Goal: Task Accomplishment & Management: Complete application form

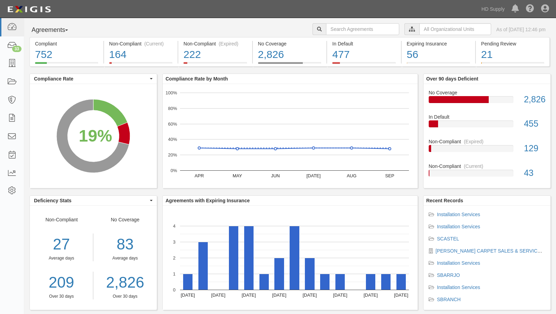
click at [186, 1] on div "Dashboard 33 Inbox Parties Agreements Coverages Documents Messages Tasks Report…" at bounding box center [277, 9] width 545 height 18
click at [497, 9] on link "HD Supply" at bounding box center [493, 9] width 30 height 14
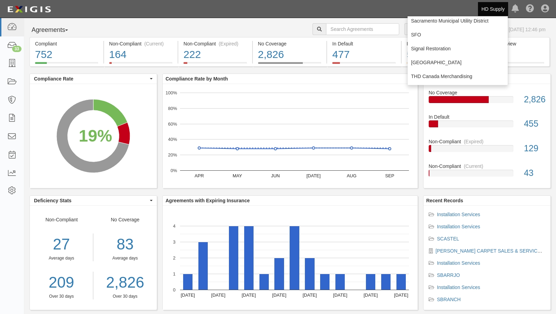
scroll to position [108, 0]
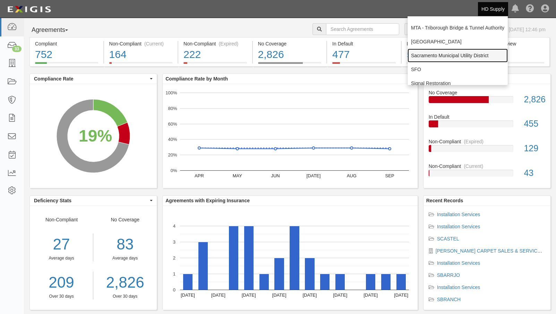
click at [439, 57] on link "Sacramento Municipal Utility District" at bounding box center [457, 56] width 100 height 14
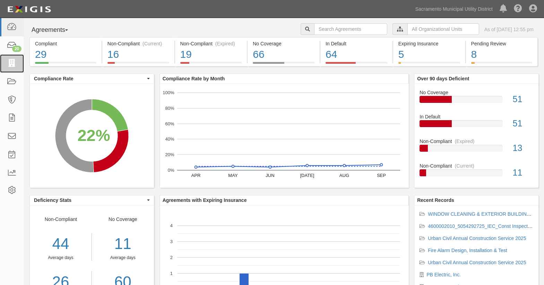
click at [6, 62] on link at bounding box center [12, 63] width 24 height 18
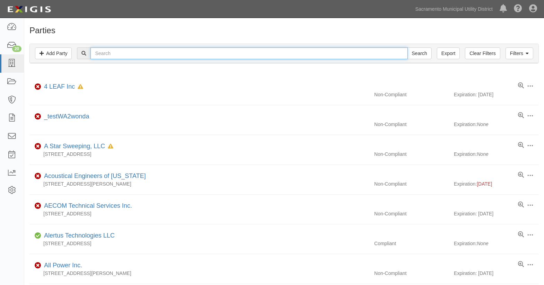
click at [127, 55] on input "text" at bounding box center [249, 54] width 317 height 12
type input "pb ele"
click at [407, 48] on input "Search" at bounding box center [419, 54] width 24 height 12
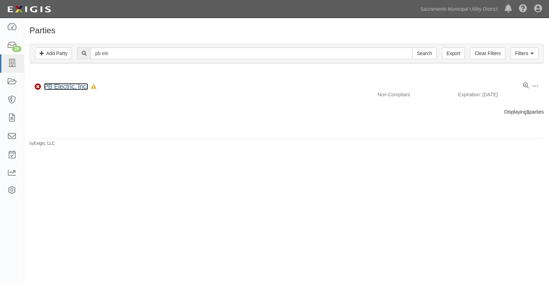
click at [70, 85] on link "PB Electric, Inc." at bounding box center [66, 86] width 44 height 7
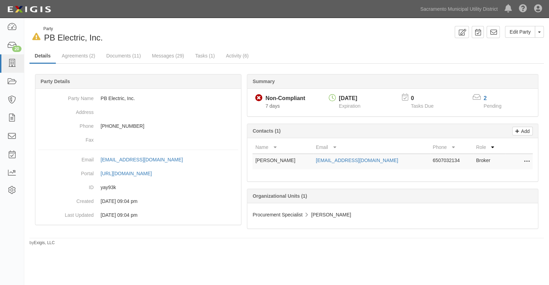
click at [329, 32] on div "Edit Party Toggle Party Dropdown View Audit Trail Archive Party Delete Party Se…" at bounding box center [418, 32] width 262 height 12
click at [508, 59] on ul "Details Agreements (2) Documents (11) Messages (29) Tasks (1) Activity (6)" at bounding box center [286, 56] width 514 height 15
click at [14, 49] on div "20" at bounding box center [16, 49] width 9 height 6
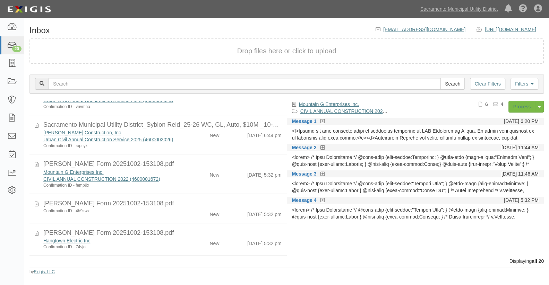
scroll to position [544, 0]
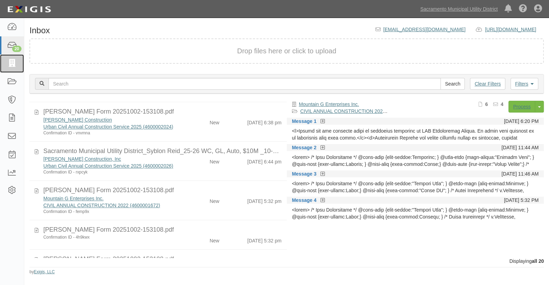
click at [13, 66] on icon at bounding box center [12, 64] width 10 height 8
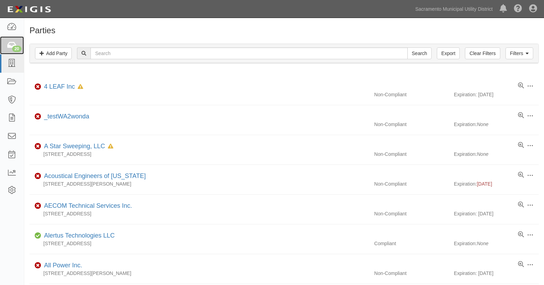
click at [12, 45] on icon at bounding box center [12, 46] width 10 height 8
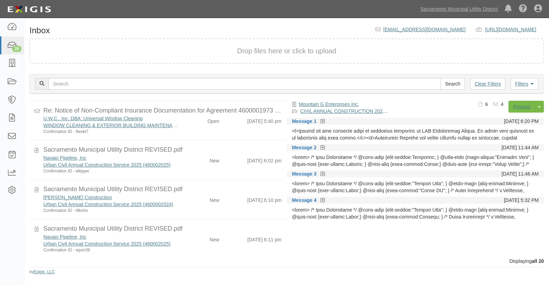
scroll to position [189, 0]
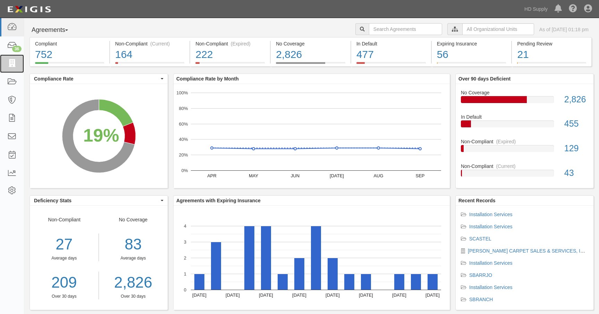
click at [13, 63] on icon at bounding box center [12, 64] width 10 height 8
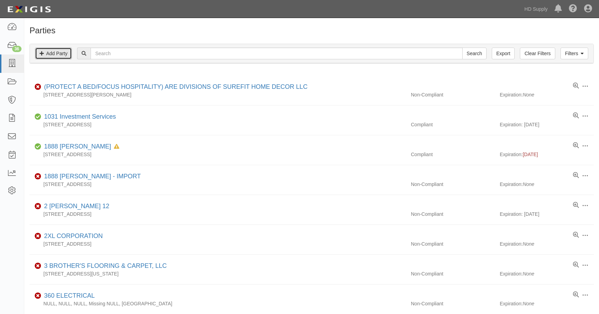
click at [60, 52] on link "Add Party" at bounding box center [53, 54] width 37 height 12
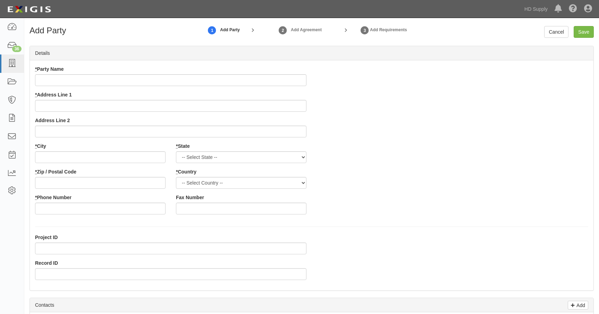
click at [57, 77] on input "* Party Name" at bounding box center [170, 80] width 271 height 12
type input "[US_STATE] Home Installers, LLC"
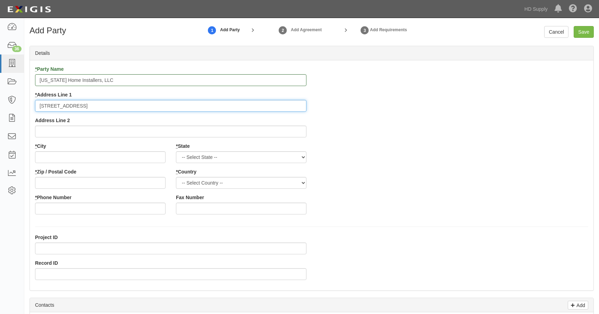
type input "23802 Hackberry Drive"
type input "Katy"
select select "TX"
type input "77494"
select select "US"
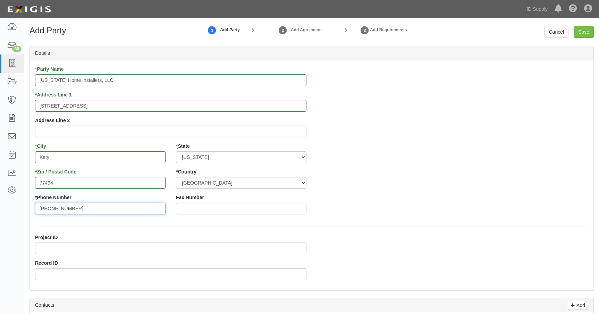
type input "832-541-5775"
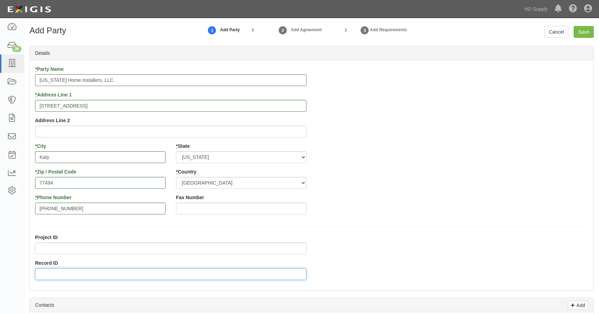
click at [47, 275] on input "Record ID" at bounding box center [170, 274] width 271 height 12
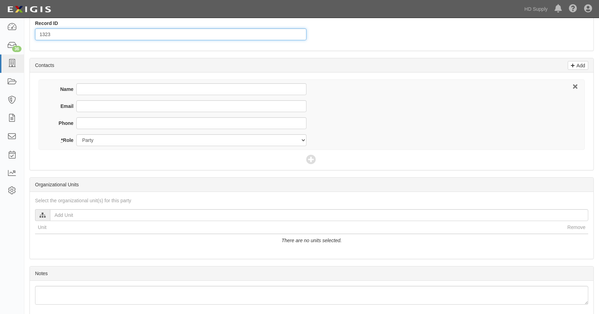
scroll to position [243, 0]
type input "1323"
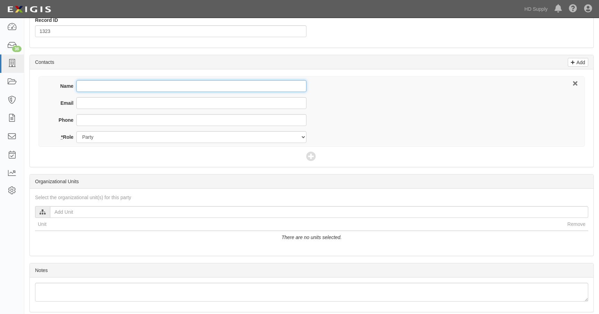
click at [96, 83] on input "Name" at bounding box center [191, 86] width 230 height 12
type input "Ashley Kamps"
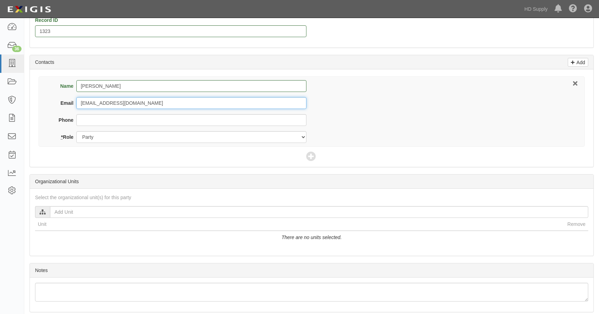
type input "info@texashomeinstallers.com"
click at [41, 215] on div at bounding box center [42, 212] width 15 height 12
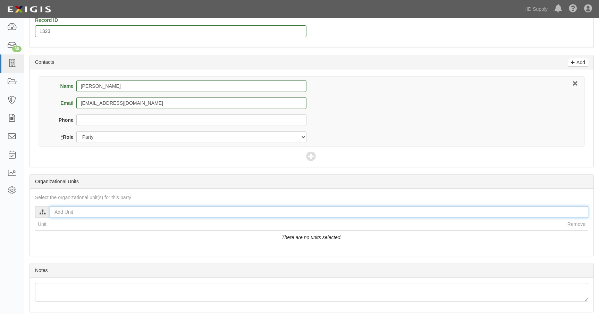
click at [58, 213] on input "text" at bounding box center [319, 212] width 538 height 12
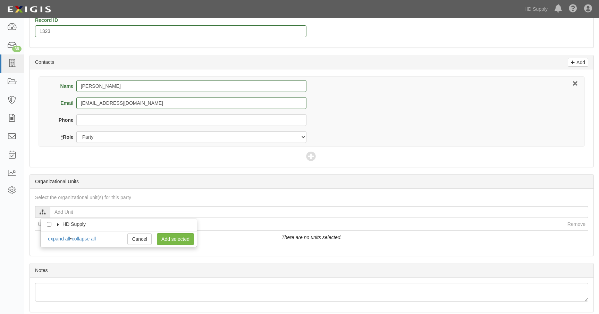
click at [56, 226] on label "HD Supply" at bounding box center [70, 224] width 32 height 7
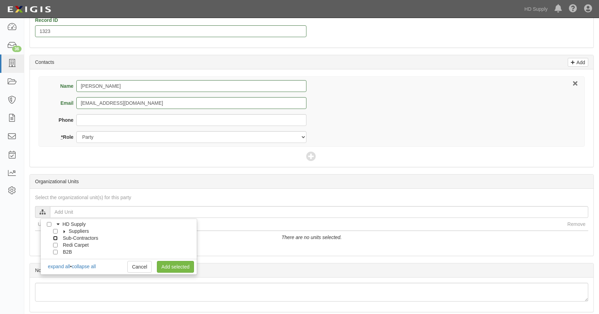
click at [55, 238] on input "Sub-Contractors" at bounding box center [55, 238] width 5 height 5
checkbox input "true"
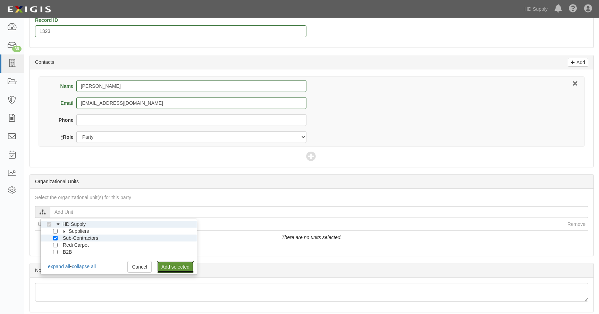
click at [176, 265] on link "Add selected" at bounding box center [175, 267] width 37 height 12
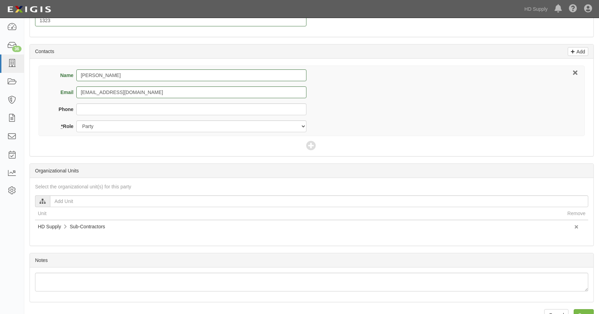
scroll to position [270, 0]
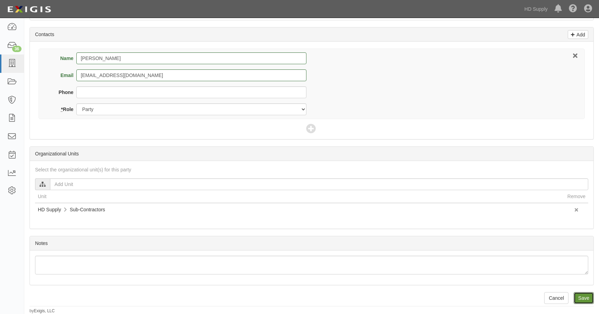
click at [578, 300] on input "Save" at bounding box center [583, 298] width 20 height 12
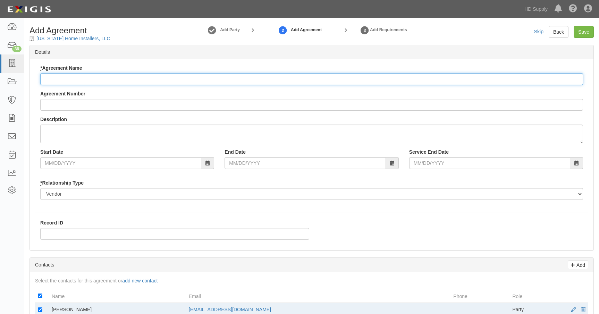
click at [59, 79] on input "* Agreement Name" at bounding box center [311, 79] width 542 height 12
type input "Installation Services"
drag, startPoint x: 54, startPoint y: 194, endPoint x: 54, endPoint y: 199, distance: 4.9
click at [54, 199] on select "Borrower Contractor Franchisee Other Subcontractor Supplier Tenant Vendor" at bounding box center [311, 194] width 542 height 12
select select "subcontractor"
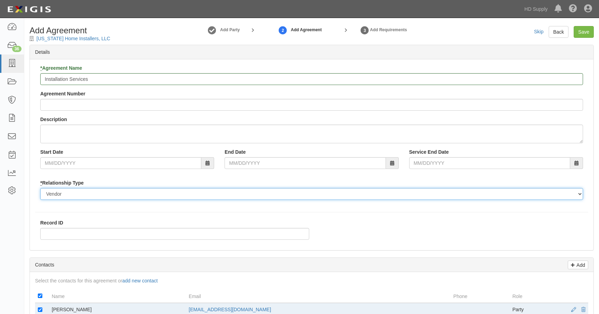
click at [40, 188] on select "Borrower Contractor Franchisee Other Subcontractor Supplier Tenant Vendor" at bounding box center [311, 194] width 542 height 12
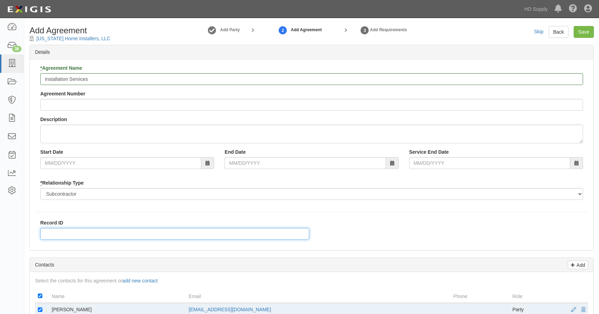
click at [51, 232] on input "Record ID" at bounding box center [174, 234] width 269 height 12
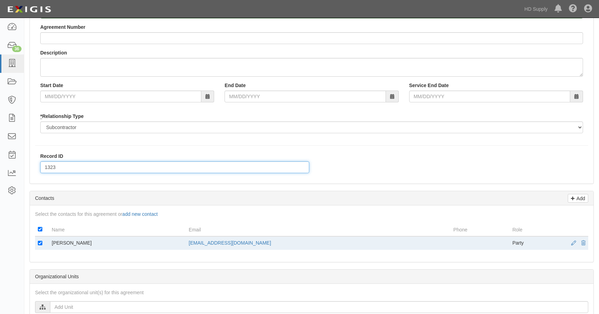
scroll to position [69, 0]
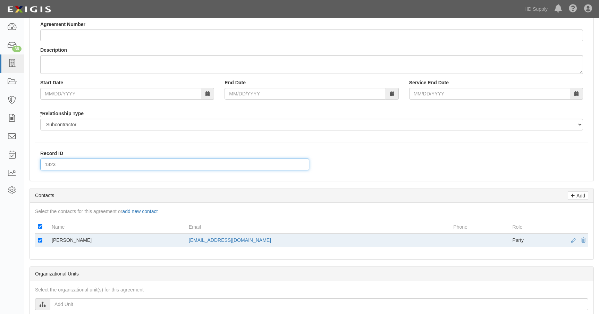
type input "1323"
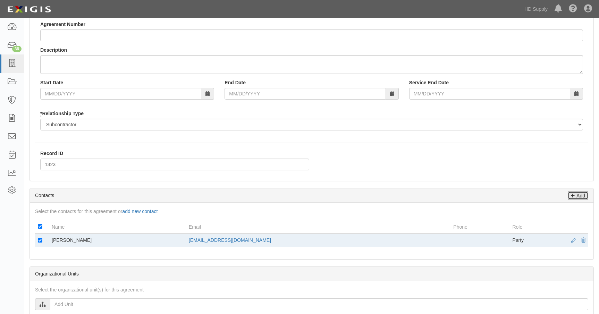
click at [579, 197] on p "Add" at bounding box center [579, 195] width 10 height 8
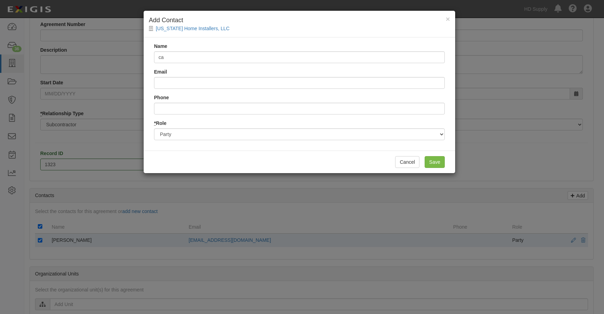
type input "c"
type input "Carlos Monte"
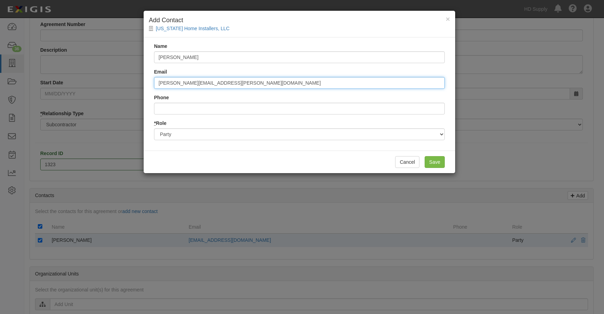
type input "carlos.monte@hdsupply.com"
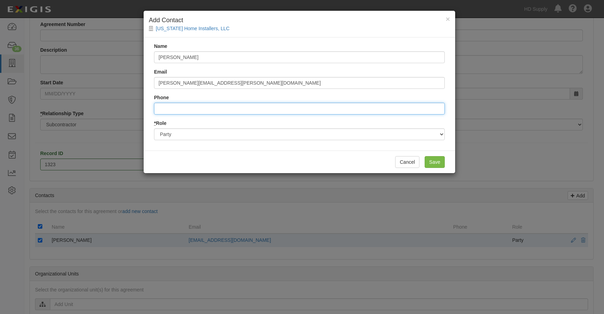
click at [164, 109] on input "Phone" at bounding box center [299, 109] width 291 height 12
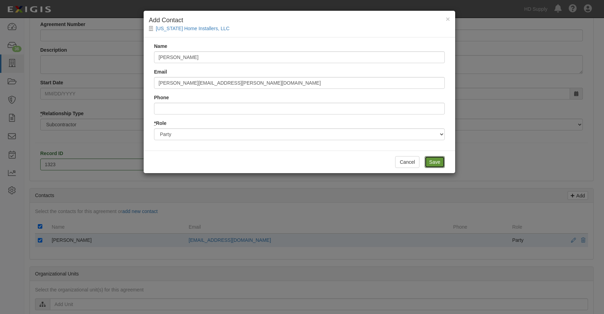
click at [432, 163] on input "Save" at bounding box center [434, 162] width 20 height 12
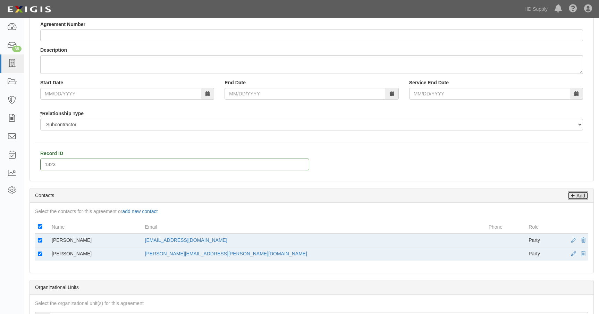
click at [576, 193] on p "Add" at bounding box center [579, 195] width 10 height 8
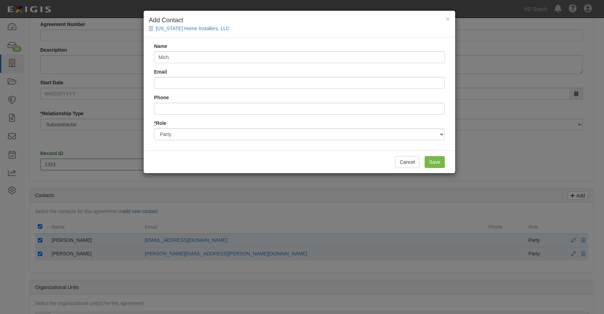
type input "Michael S. Lindermann"
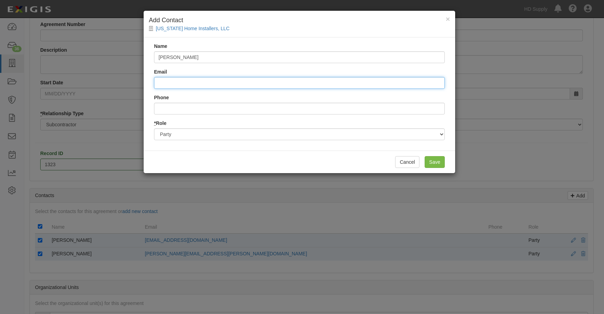
click at [163, 79] on input "Email" at bounding box center [299, 83] width 291 height 12
type input "michael.lindermann@hdsupply.com"
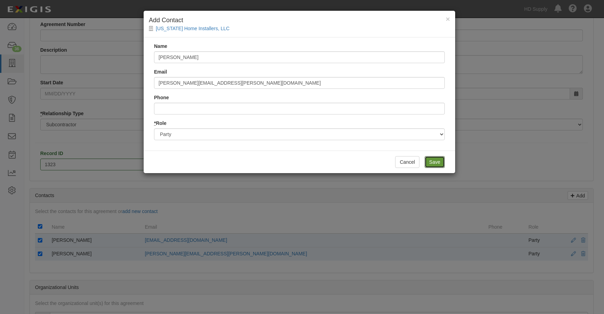
click at [437, 161] on input "Save" at bounding box center [434, 162] width 20 height 12
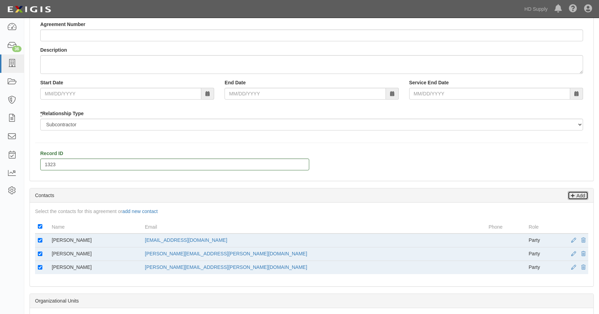
click at [580, 197] on p "Add" at bounding box center [579, 195] width 10 height 8
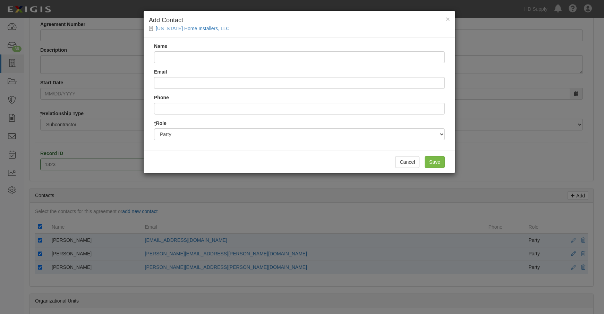
click at [166, 56] on input "Name" at bounding box center [299, 57] width 291 height 12
type input "[PERSON_NAME]"
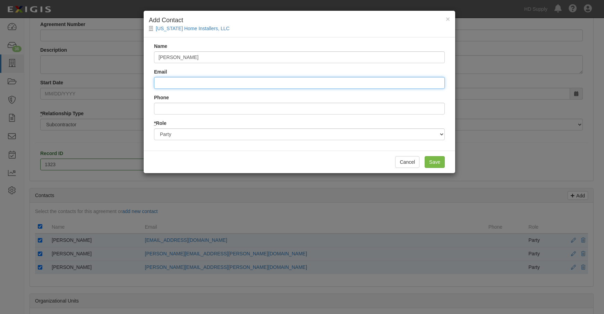
click at [172, 84] on input "Email" at bounding box center [299, 83] width 291 height 12
type input "[EMAIL_ADDRESS][PERSON_NAME][DOMAIN_NAME]"
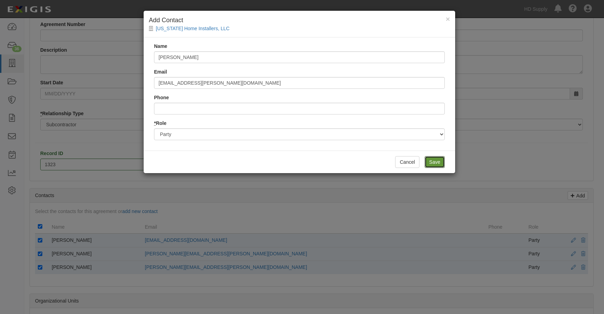
click at [432, 161] on input "Save" at bounding box center [434, 162] width 20 height 12
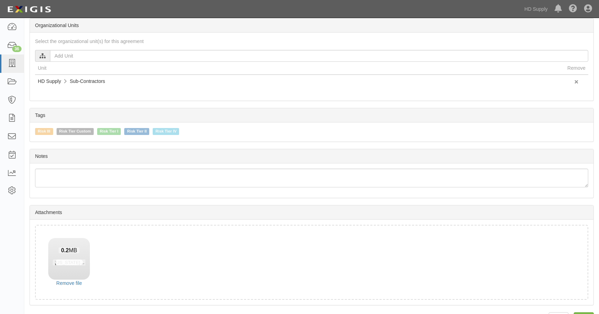
scroll to position [378, 0]
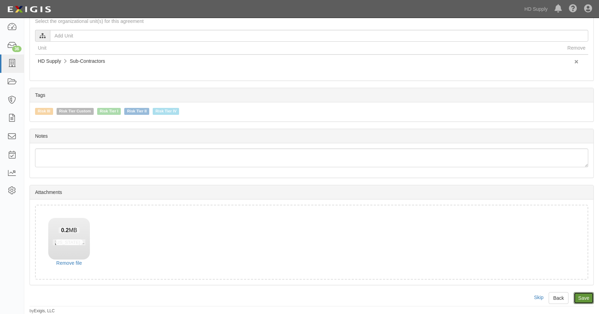
click at [585, 301] on input "Save" at bounding box center [583, 298] width 20 height 12
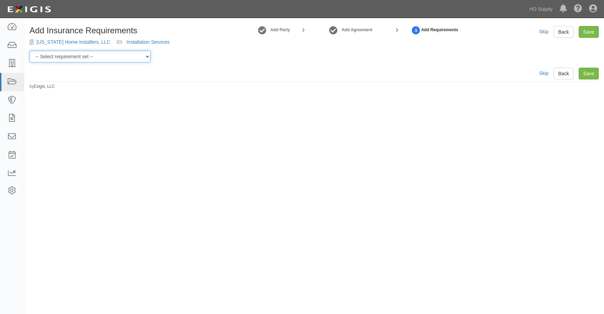
click at [123, 57] on select "-- Select requirement set -- Risk Tier Custom Risk Tier II Risk Tier II (Produc…" at bounding box center [89, 57] width 121 height 12
select select "46715"
click at [29, 51] on select "-- Select requirement set -- Risk Tier Custom Risk Tier II Risk Tier II (Produc…" at bounding box center [89, 57] width 121 height 12
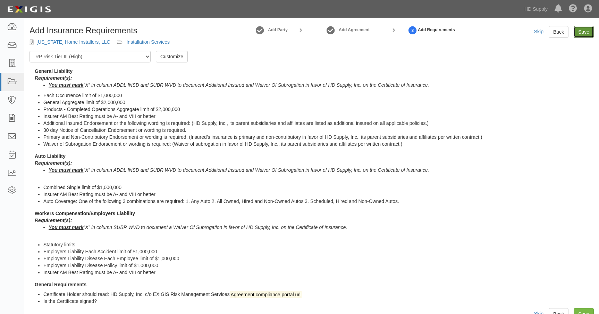
click at [582, 34] on link "Save" at bounding box center [583, 32] width 20 height 12
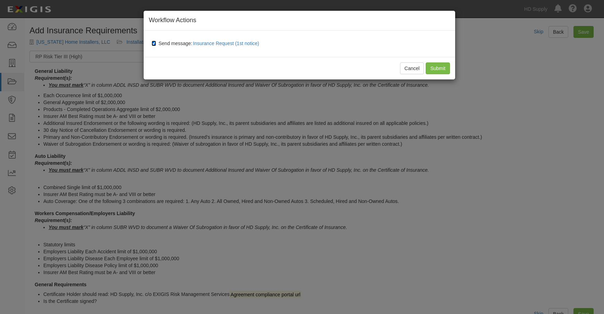
click at [155, 41] on input "Send message: Insurance Request (1st notice)" at bounding box center [154, 44] width 5 height 6
checkbox input "false"
click at [435, 68] on input "Submit" at bounding box center [437, 68] width 24 height 12
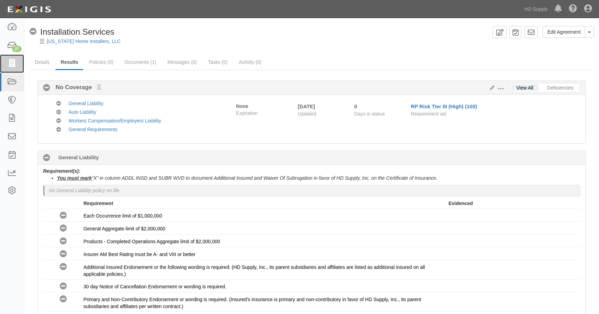
click at [12, 60] on icon at bounding box center [12, 64] width 10 height 8
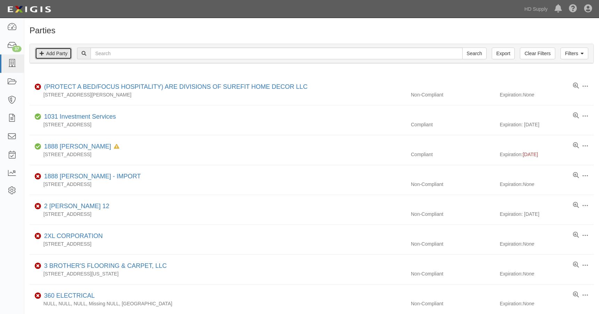
click at [54, 51] on link "Add Party" at bounding box center [53, 54] width 37 height 12
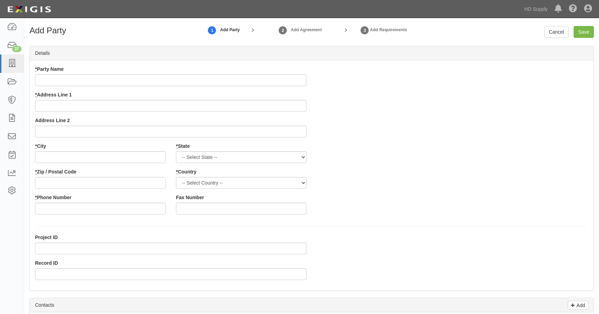
click at [59, 84] on input "* Party Name" at bounding box center [170, 80] width 271 height 12
type input "Olympic Paint and Renocations LLC"
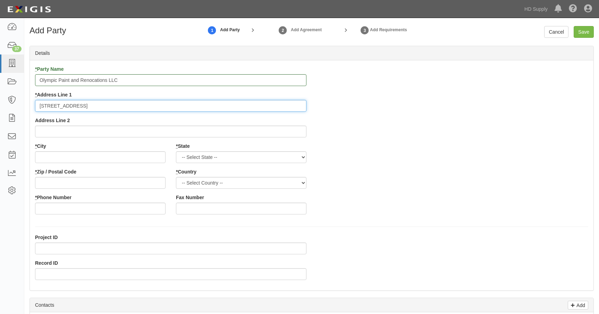
type input "26712 320th Avenue Southeast"
type input "Ravensdale"
select select "WA"
type input "98051"
select select "US"
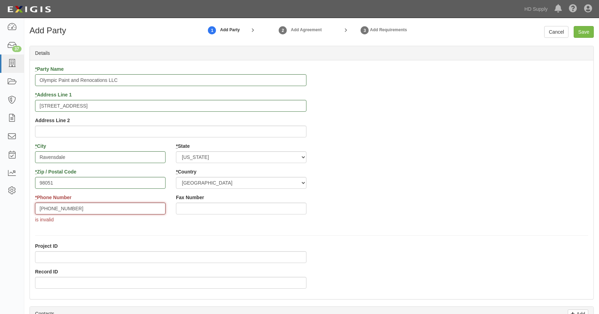
click at [68, 207] on input "425-390-272" at bounding box center [100, 209] width 130 height 12
type input "425-390-2725"
click at [32, 243] on div "Project ID Record ID" at bounding box center [171, 259] width 282 height 51
click at [42, 269] on div "Record ID" at bounding box center [170, 269] width 271 height 20
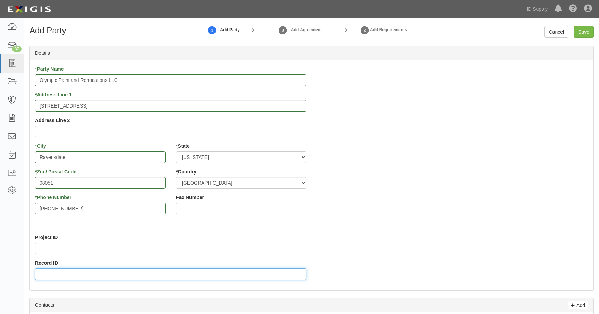
click at [45, 272] on input "Record ID" at bounding box center [170, 274] width 271 height 12
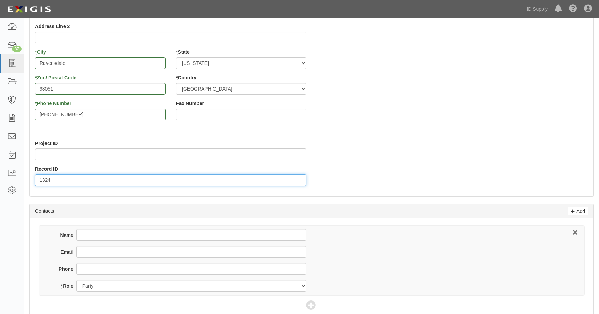
scroll to position [104, 0]
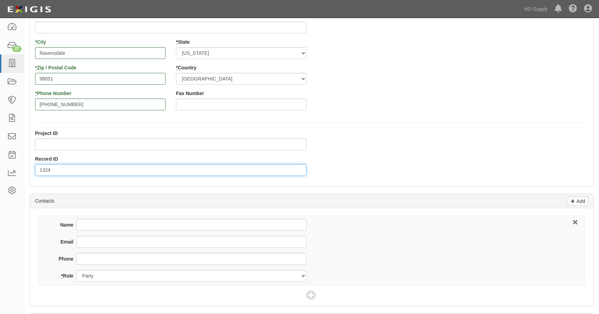
type input "1324"
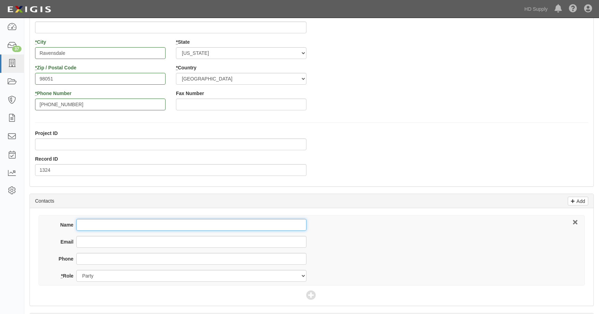
click at [92, 224] on input "Name" at bounding box center [191, 225] width 230 height 12
type input "Brittany Mwangi"
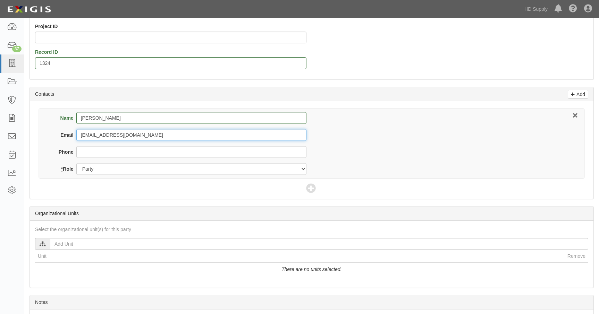
scroll to position [270, 0]
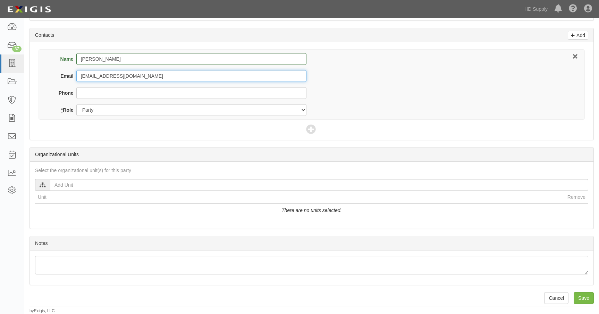
type input "brittany@olympicpaintandrenovations.com"
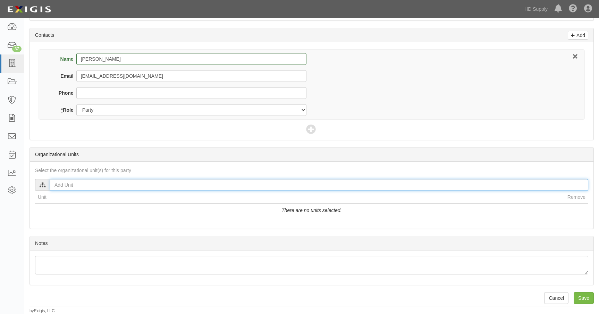
click at [53, 184] on input "text" at bounding box center [319, 185] width 538 height 12
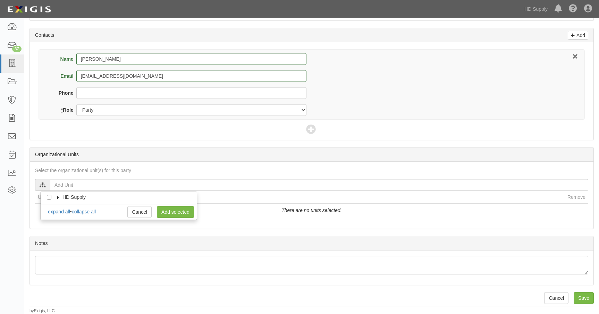
click at [58, 198] on icon at bounding box center [58, 197] width 5 height 3
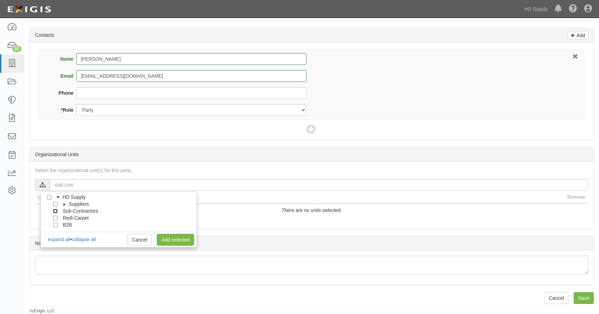
click at [57, 210] on input "Sub-Contractors" at bounding box center [55, 211] width 5 height 5
checkbox input "true"
click at [163, 238] on link "Add selected" at bounding box center [175, 240] width 37 height 12
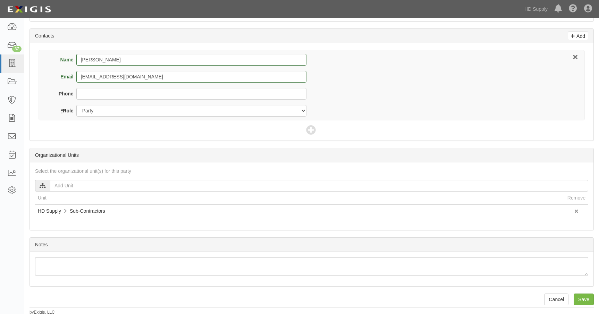
scroll to position [270, 0]
click at [584, 298] on input "Save" at bounding box center [583, 298] width 20 height 12
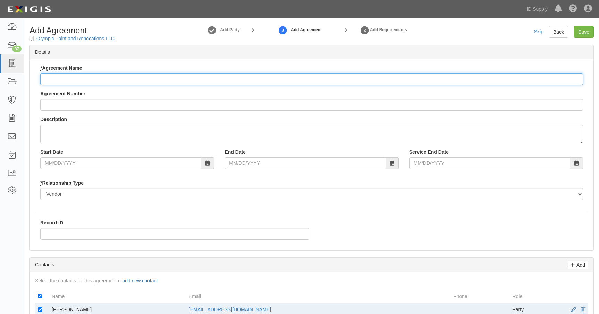
click at [46, 78] on input "* Agreement Name" at bounding box center [311, 79] width 542 height 12
type input "Installation Services"
click at [48, 195] on select "Borrower Contractor Franchisee Other Subcontractor Supplier Tenant Vendor" at bounding box center [311, 194] width 542 height 12
select select "subcontractor"
click at [40, 188] on select "Borrower Contractor Franchisee Other Subcontractor Supplier Tenant Vendor" at bounding box center [311, 194] width 542 height 12
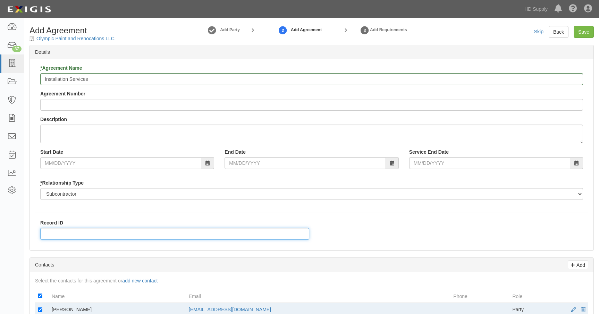
click at [53, 234] on input "Record ID" at bounding box center [174, 234] width 269 height 12
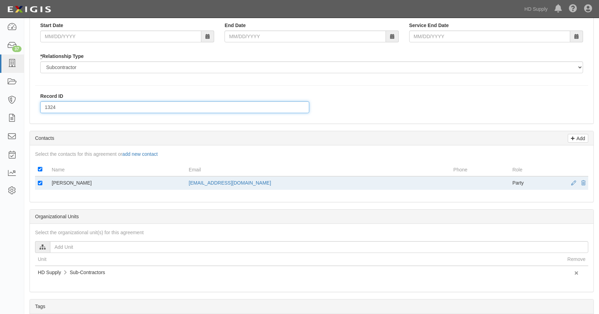
scroll to position [139, 0]
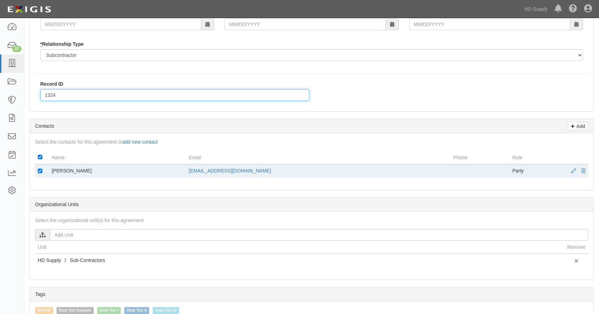
type input "1324"
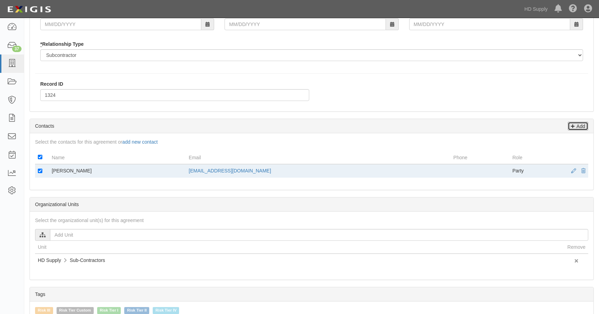
click at [579, 122] on link "Add" at bounding box center [577, 126] width 20 height 9
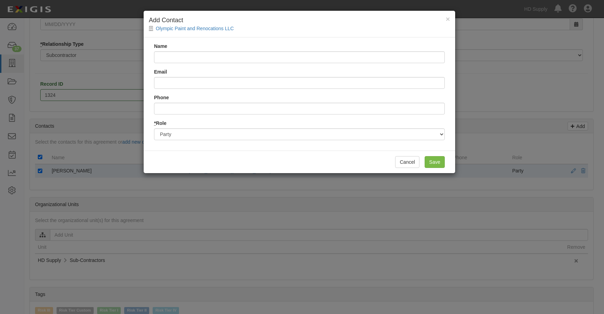
click at [191, 57] on input "Name" at bounding box center [299, 57] width 291 height 12
type input "[PERSON_NAME]"
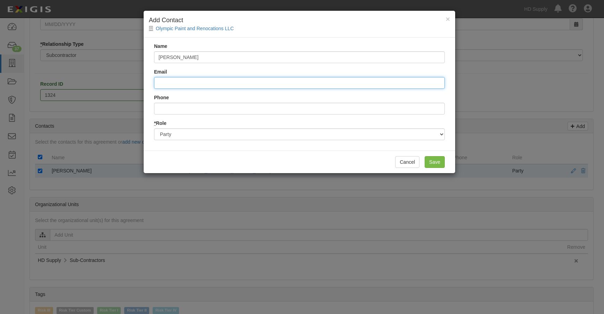
click at [161, 79] on input "Email" at bounding box center [299, 83] width 291 height 12
type input "steve.christman@hdsupply.com"
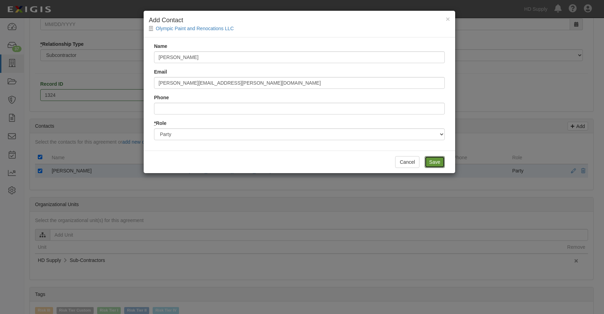
click at [434, 162] on input "Save" at bounding box center [434, 162] width 20 height 12
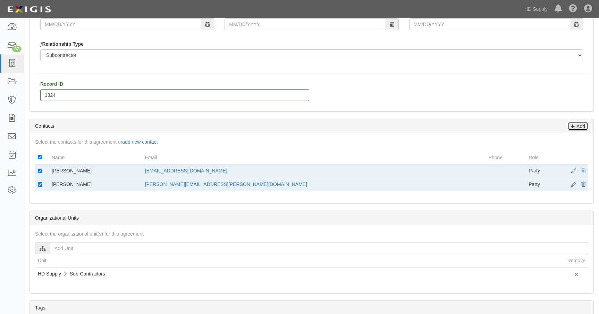
click at [579, 128] on p "Add" at bounding box center [579, 126] width 10 height 8
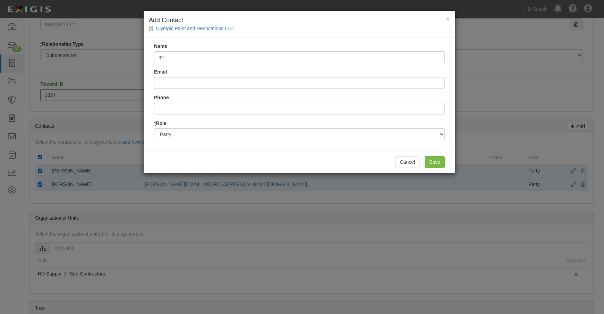
type input "m"
type input "Michael Sheldon"
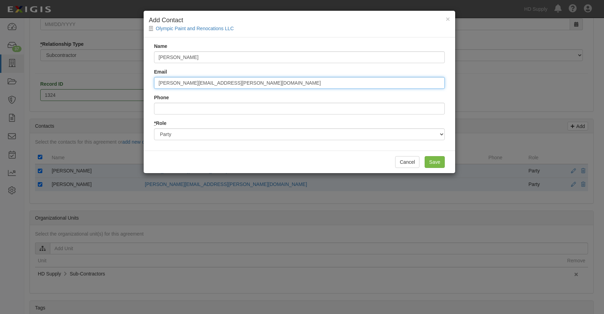
type input "michael.sheldon@hdsupply.com"
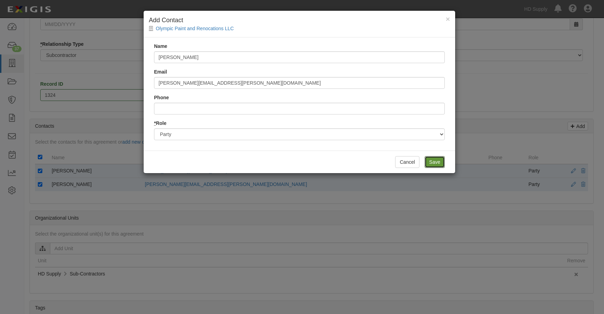
click at [431, 164] on input "Save" at bounding box center [434, 162] width 20 height 12
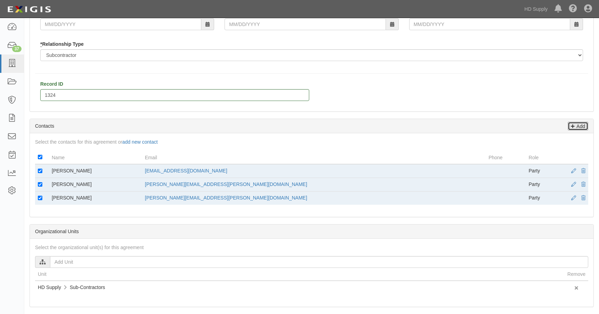
click at [572, 123] on icon at bounding box center [572, 125] width 4 height 6
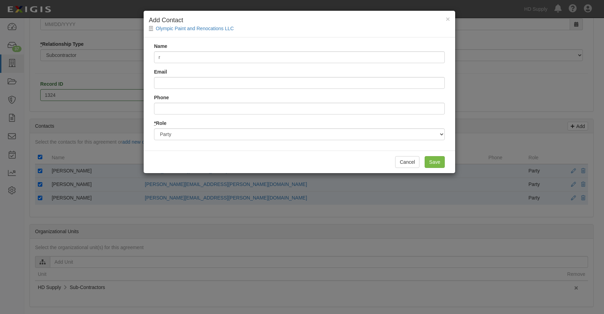
type input "Rich Phelan"
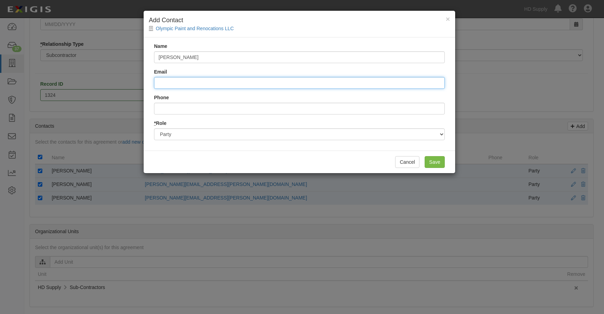
click at [194, 81] on input "Email" at bounding box center [299, 83] width 291 height 12
type input "rich.phelan@hdsupply.com"
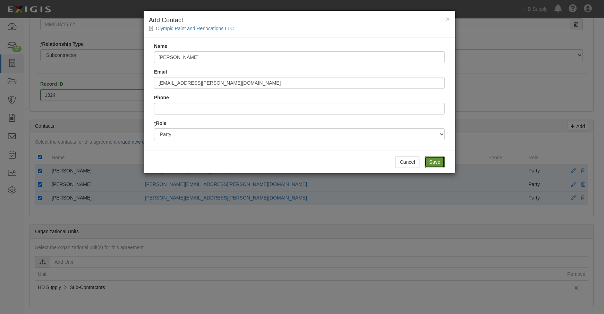
click at [438, 161] on input "Save" at bounding box center [434, 162] width 20 height 12
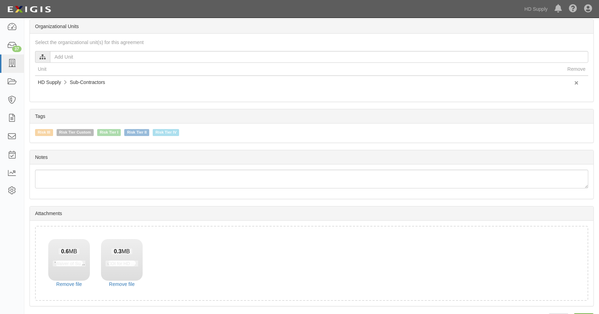
scroll to position [378, 0]
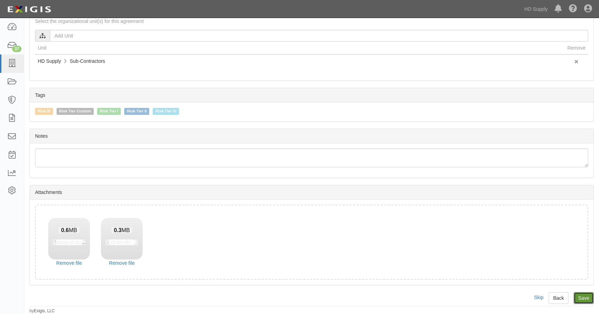
click at [578, 296] on input "Save" at bounding box center [583, 298] width 20 height 12
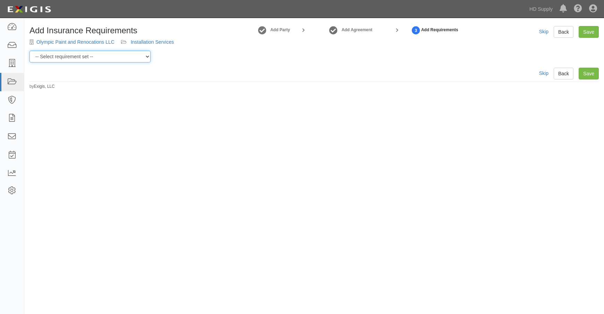
click at [121, 57] on select "-- Select requirement set -- Risk Tier Custom Risk Tier II Risk Tier II (Produc…" at bounding box center [89, 57] width 121 height 12
select select "46715"
click at [29, 51] on select "-- Select requirement set -- Risk Tier Custom Risk Tier II Risk Tier II (Produc…" at bounding box center [89, 57] width 121 height 12
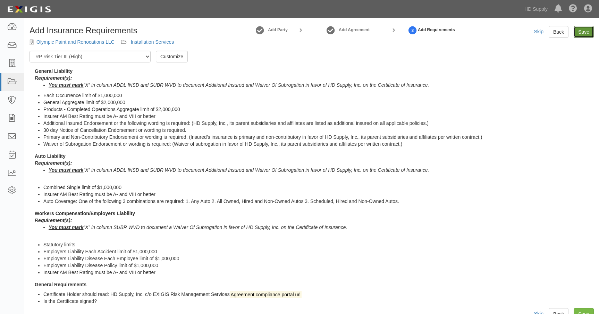
click at [585, 29] on link "Save" at bounding box center [583, 32] width 20 height 12
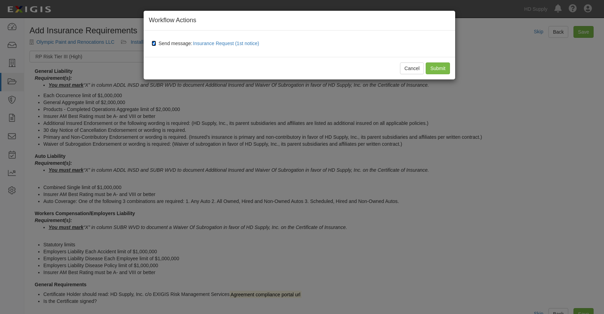
click at [151, 44] on div "Send message: Insurance Request (1st notice)" at bounding box center [300, 44] width 309 height 16
click at [154, 42] on input "Send message: Insurance Request (1st notice)" at bounding box center [154, 44] width 5 height 6
checkbox input "false"
drag, startPoint x: 441, startPoint y: 69, endPoint x: 437, endPoint y: 69, distance: 4.2
click at [440, 69] on input "Submit" at bounding box center [437, 68] width 24 height 12
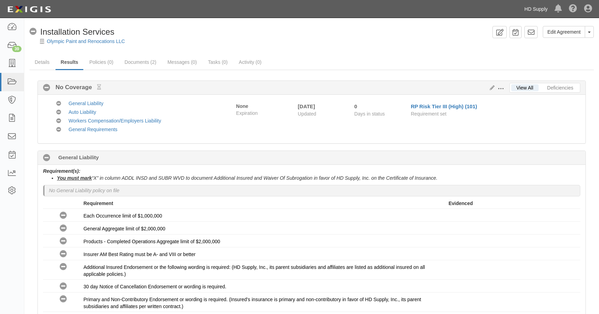
click at [532, 9] on link "HD Supply" at bounding box center [535, 9] width 30 height 14
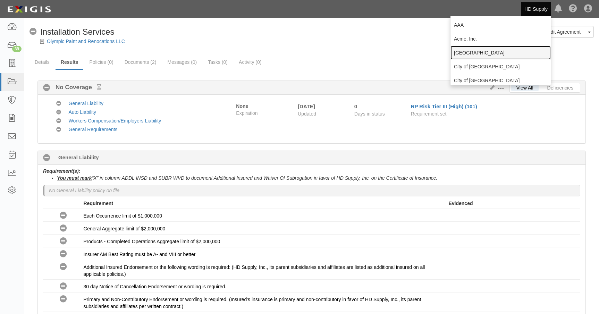
click at [467, 53] on link "[GEOGRAPHIC_DATA]" at bounding box center [500, 53] width 100 height 14
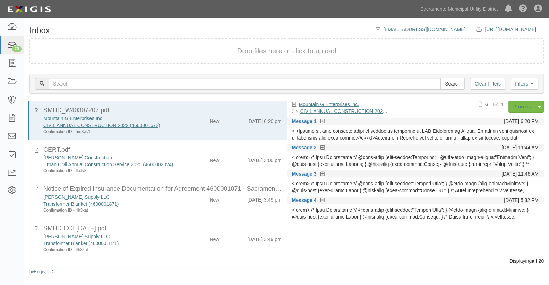
scroll to position [189, 0]
